Goal: Check status

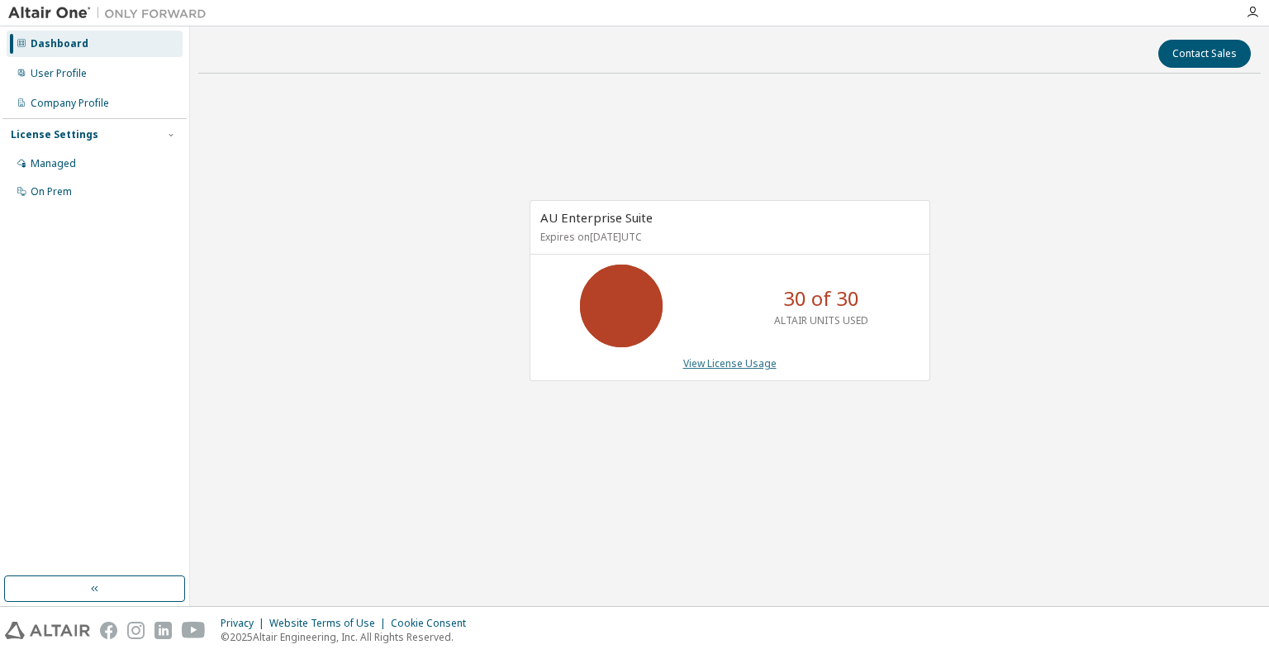
click at [744, 364] on link "View License Usage" at bounding box center [729, 363] width 93 height 14
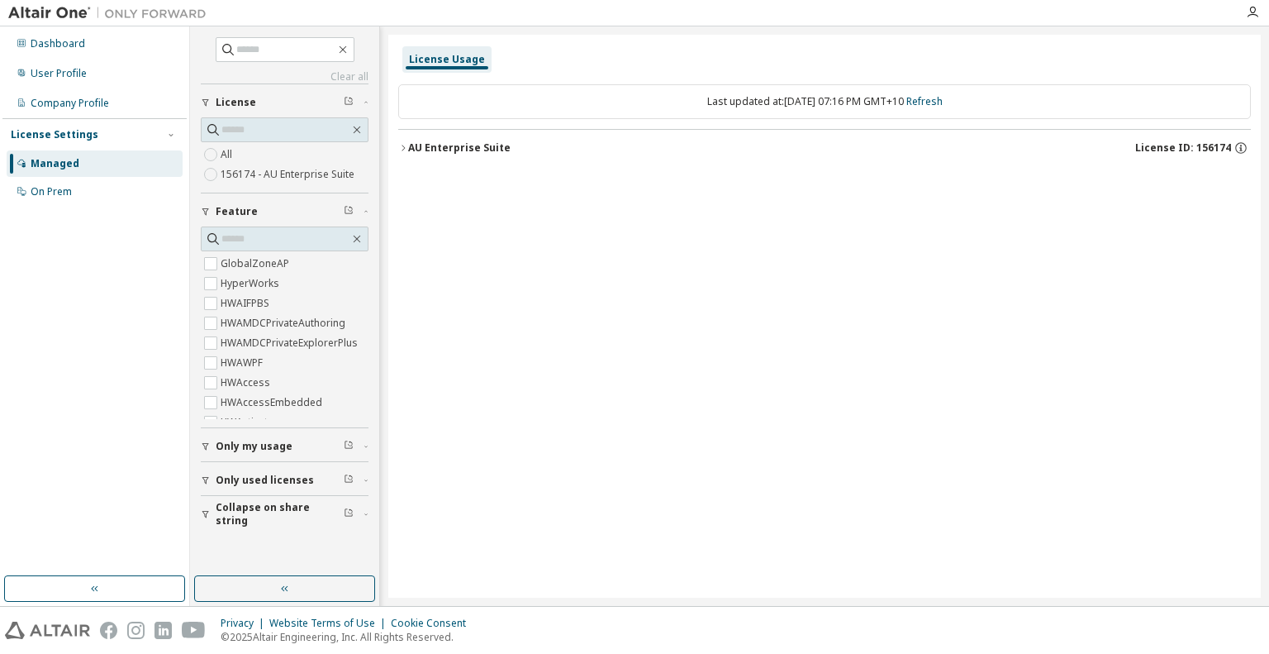
click at [456, 141] on div "AU Enterprise Suite" at bounding box center [459, 147] width 102 height 13
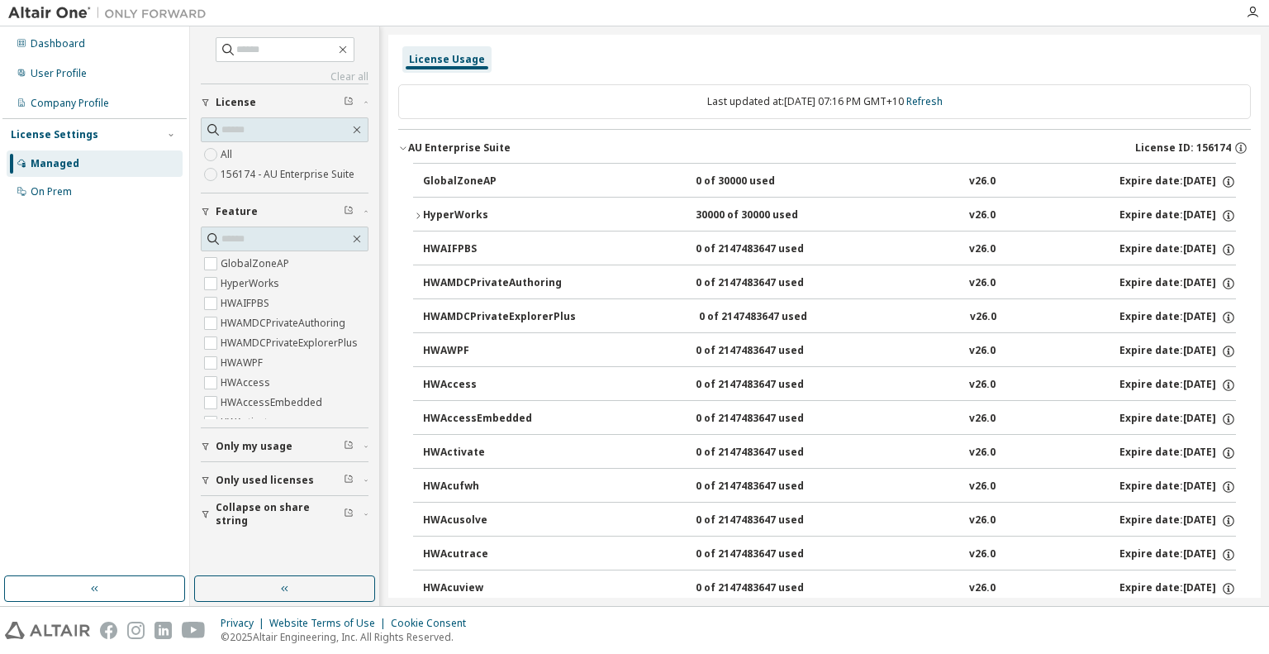
click at [463, 144] on div "AU Enterprise Suite" at bounding box center [459, 147] width 102 height 13
